Goal: Task Accomplishment & Management: Manage account settings

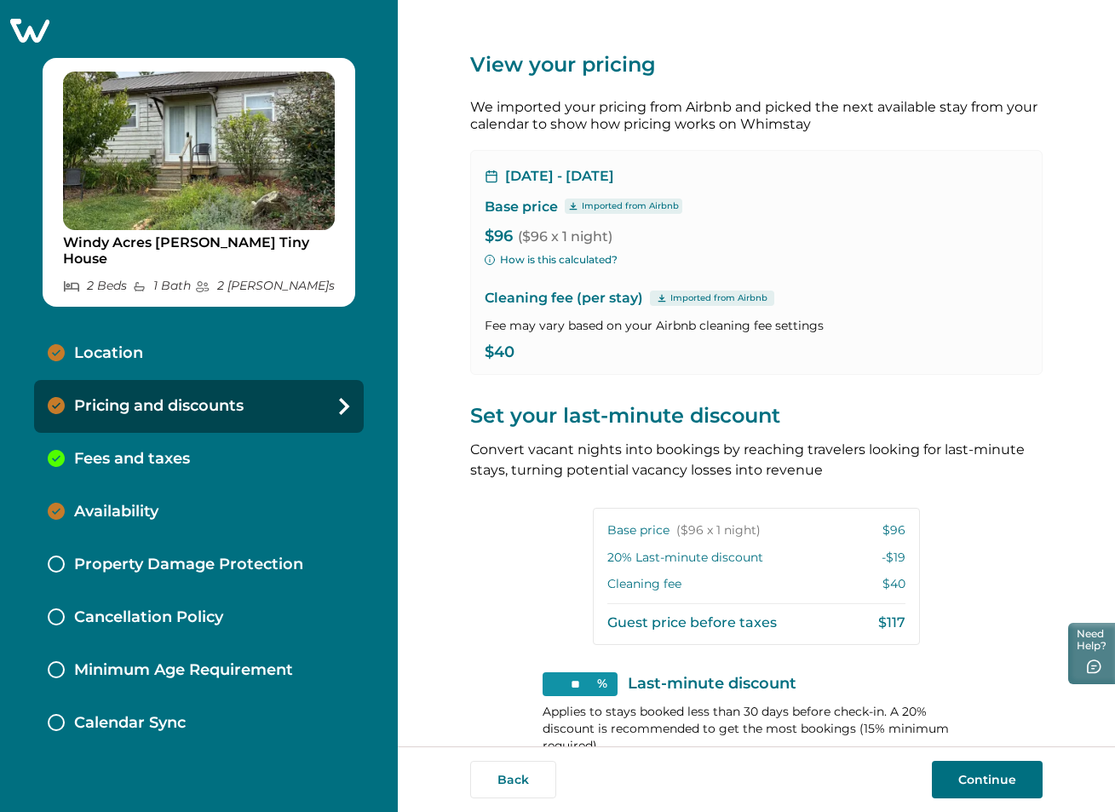
scroll to position [421, 0]
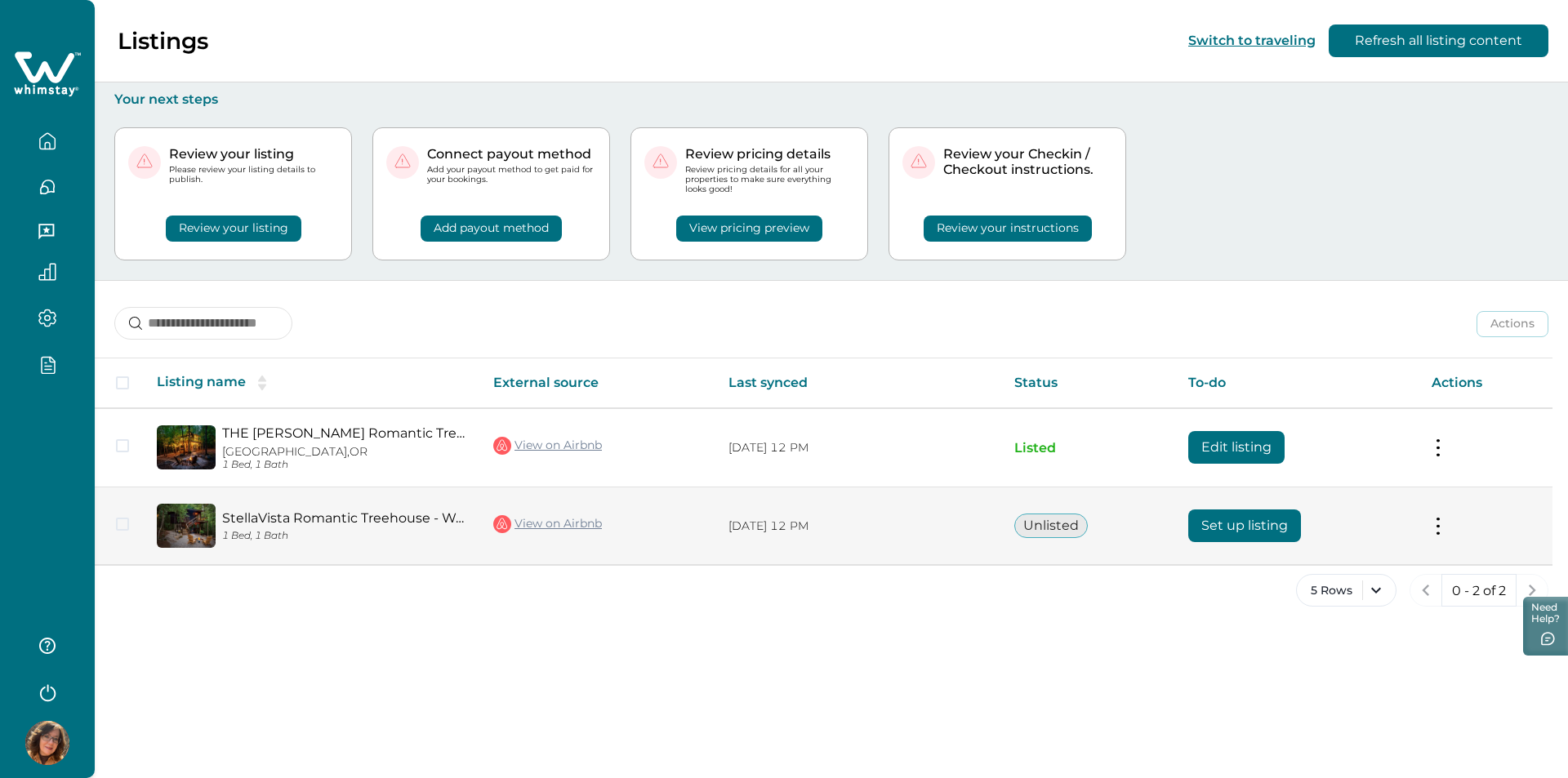
click at [1234, 526] on button "Set up listing" at bounding box center [1245, 526] width 113 height 33
